Goal: Task Accomplishment & Management: Complete application form

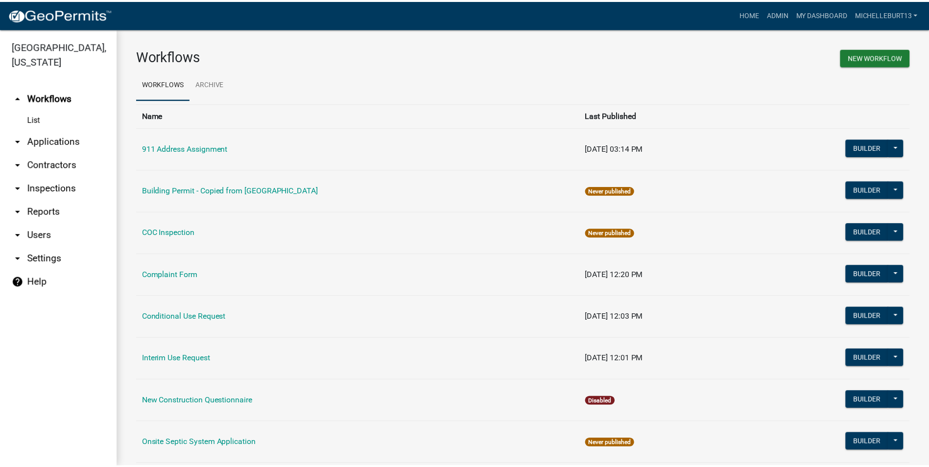
scroll to position [277, 0]
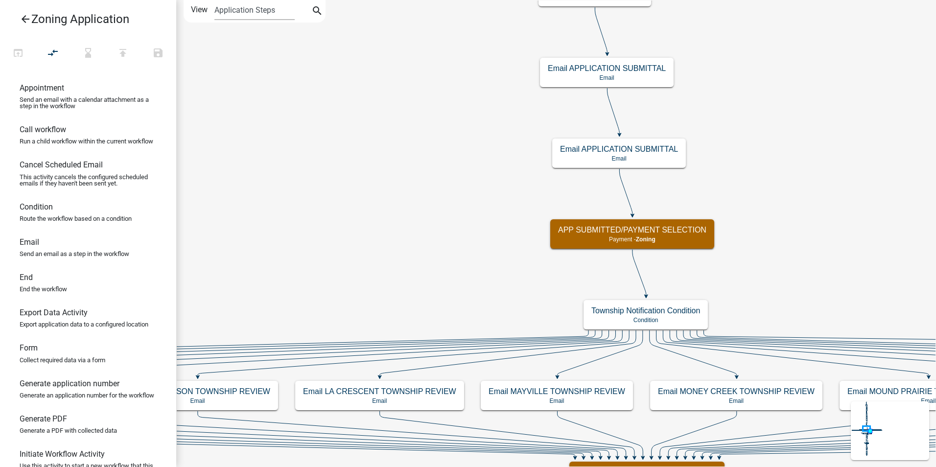
click at [24, 19] on icon "arrow_back" at bounding box center [26, 20] width 12 height 14
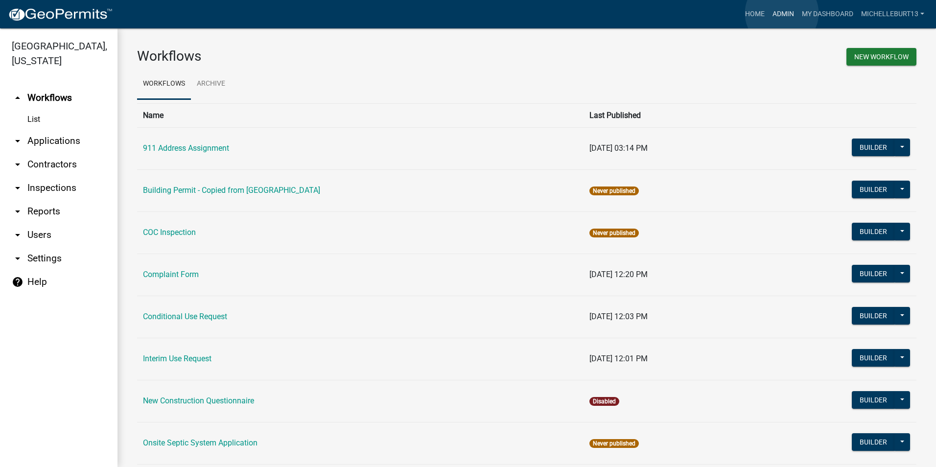
click at [782, 13] on link "Admin" at bounding box center [783, 14] width 29 height 19
click at [820, 14] on link "My Dashboard" at bounding box center [827, 14] width 59 height 19
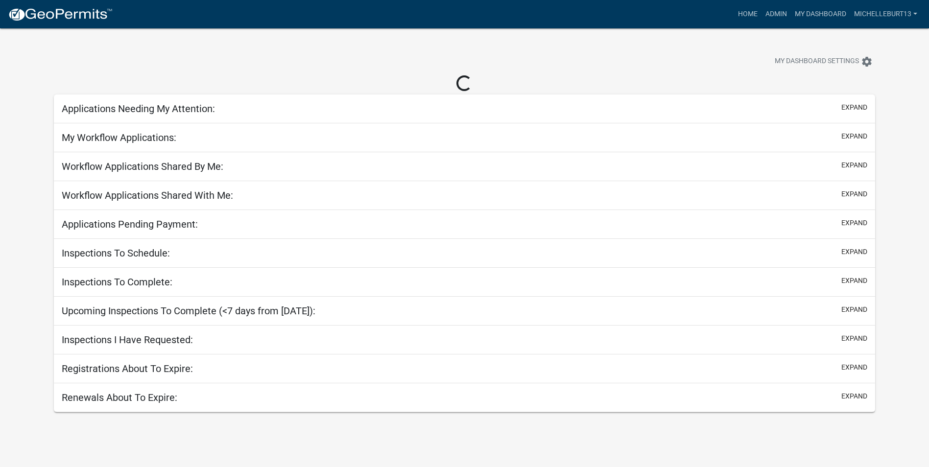
select select "3: 100"
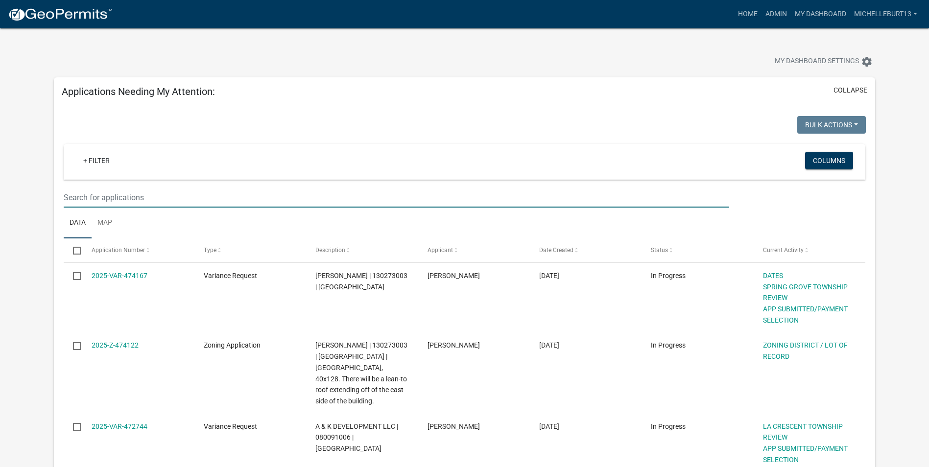
click at [181, 202] on input "text" at bounding box center [396, 198] width 665 height 20
type input "o"
type input "[PERSON_NAME]"
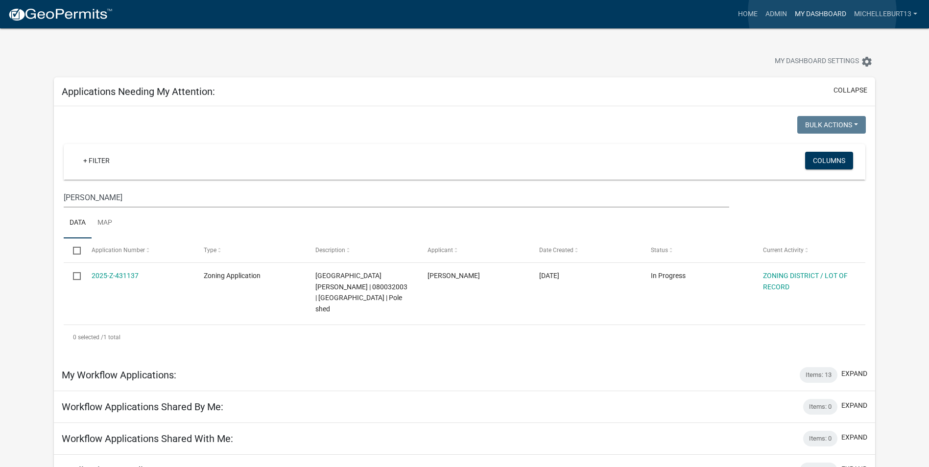
click at [822, 13] on link "My Dashboard" at bounding box center [820, 14] width 59 height 19
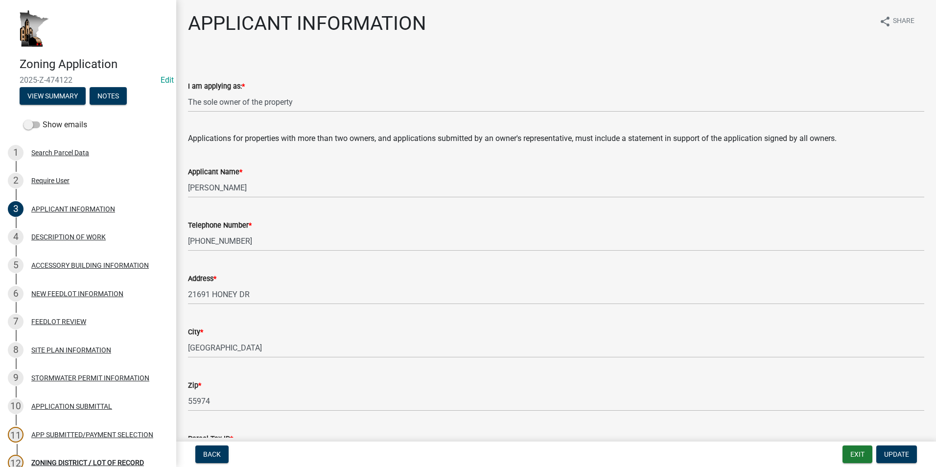
select select "884de254-84a4-4256-8abe-0e7e5fcf6e66"
select select "87bd8246-e010-4864-ada3-31d8f143e470"
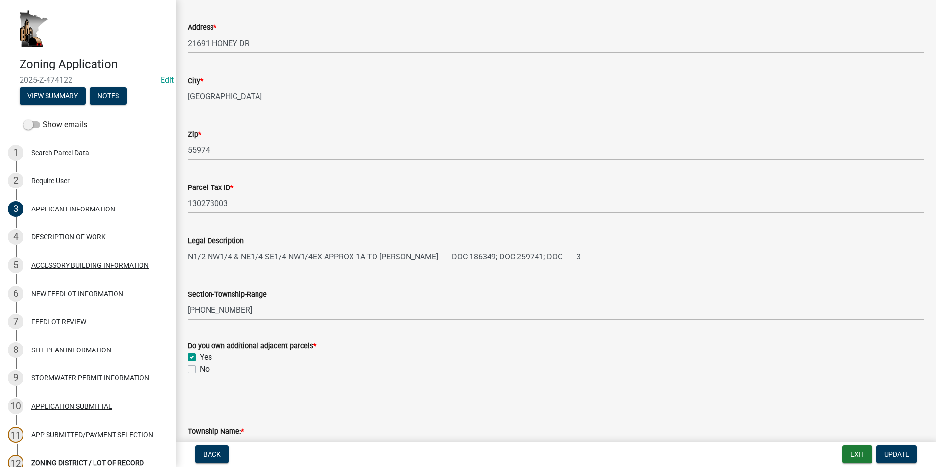
scroll to position [245, 0]
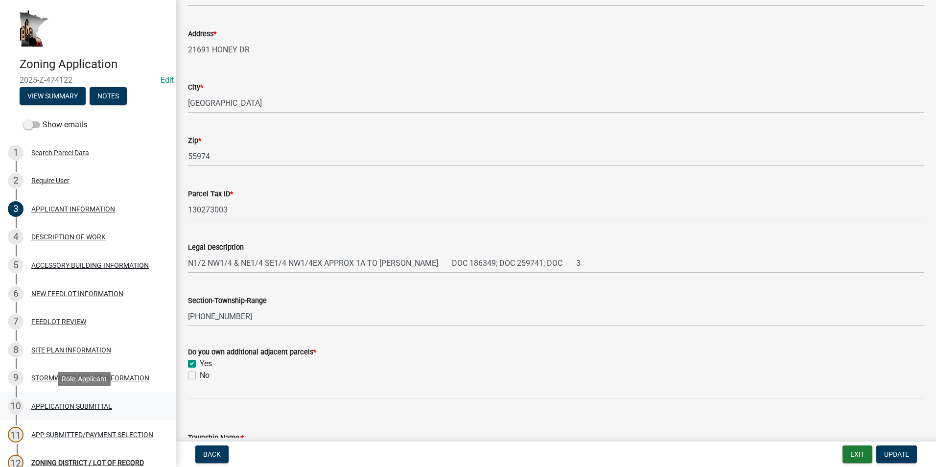
click at [85, 408] on div "APPLICATION SUBMITTAL" at bounding box center [71, 406] width 81 height 7
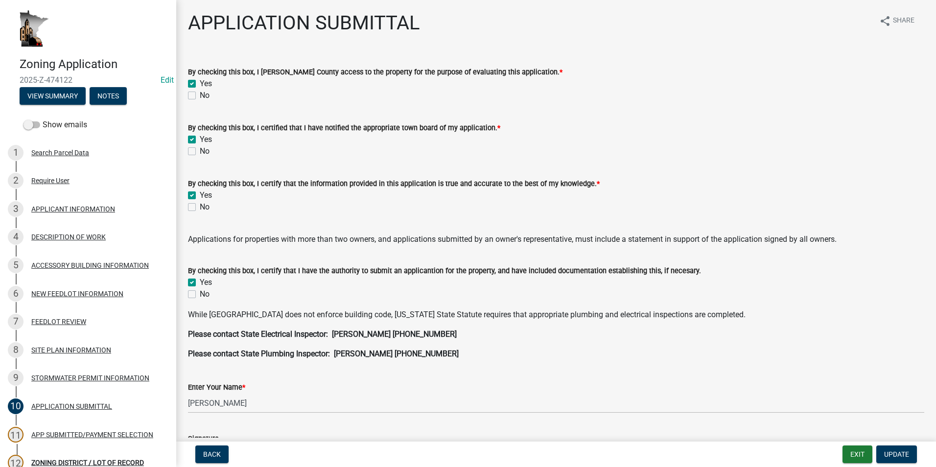
scroll to position [0, 0]
click at [58, 431] on div "APP SUBMITTED/PAYMENT SELECTION" at bounding box center [92, 434] width 122 height 7
